Goal: Information Seeking & Learning: Learn about a topic

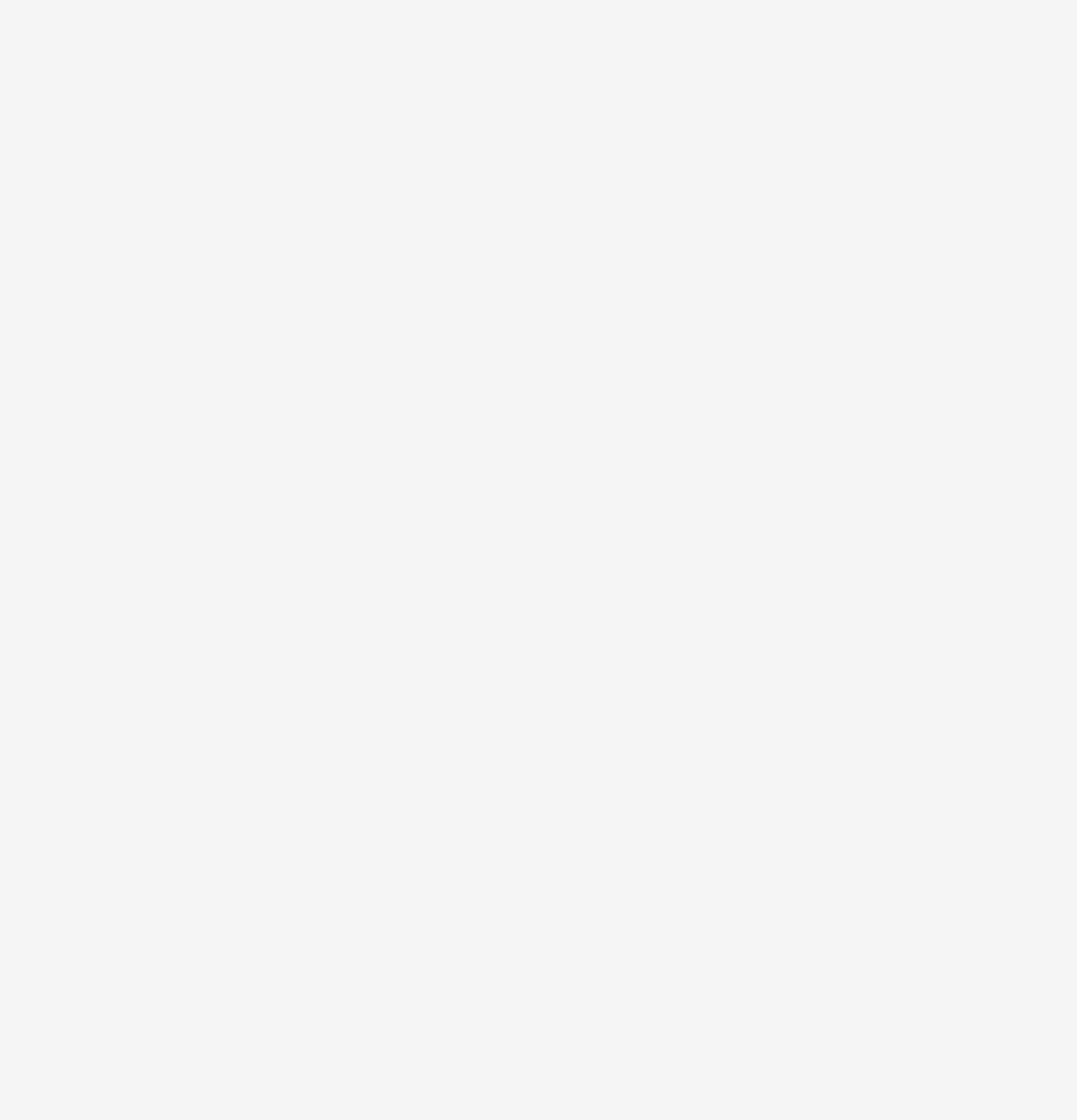
click at [293, 0] on html at bounding box center [538, 0] width 1077 height 0
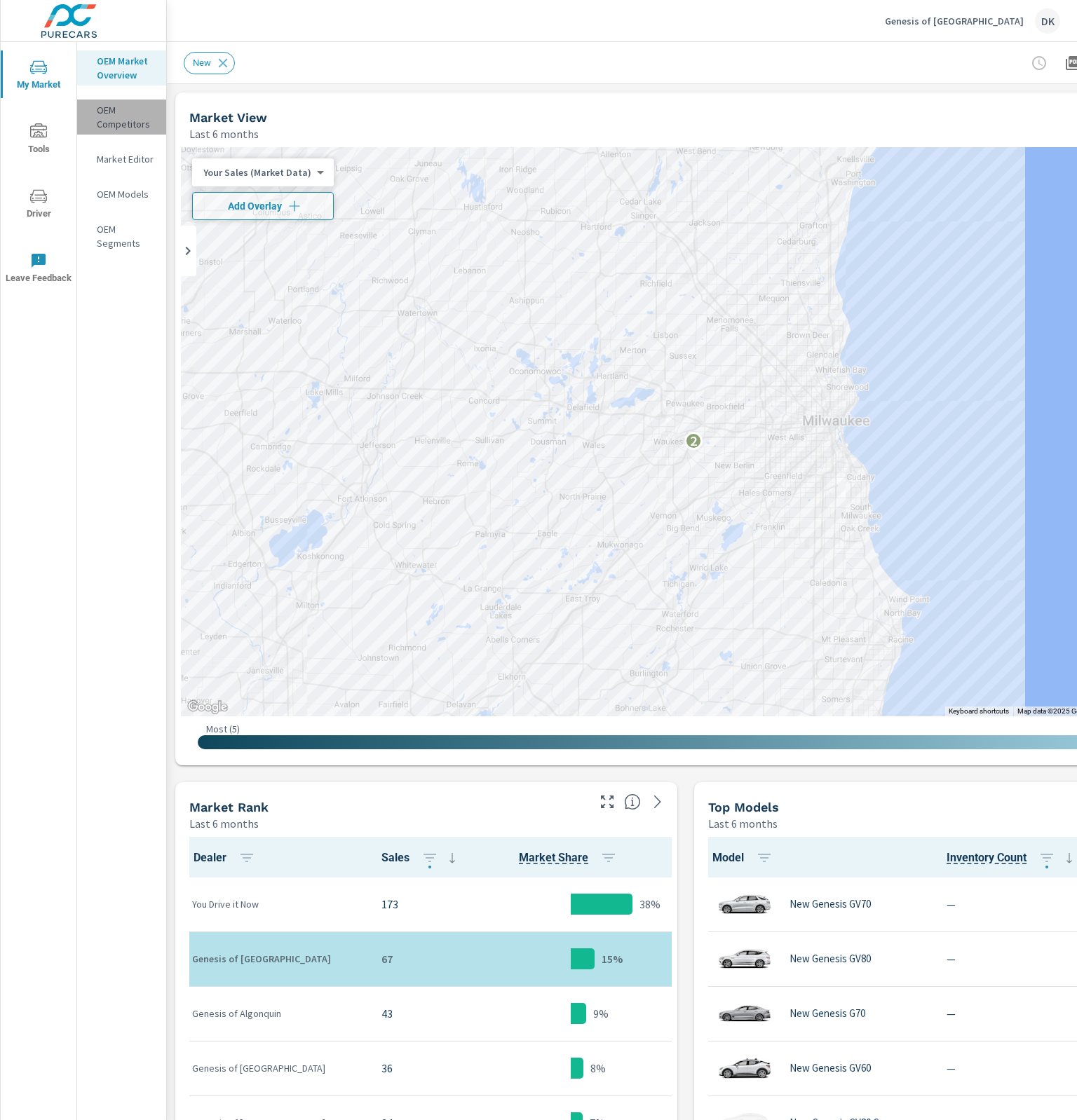
click at [100, 116] on p "OEM Competitors" at bounding box center [126, 117] width 58 height 28
